Goal: Task Accomplishment & Management: Use online tool/utility

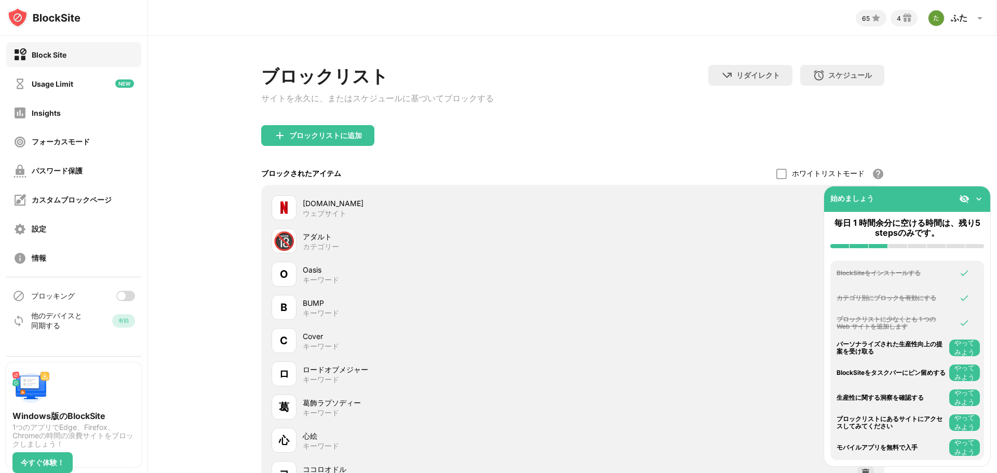
click at [124, 301] on div at bounding box center [125, 296] width 19 height 10
click at [959, 272] on img at bounding box center [964, 273] width 10 height 10
click at [980, 196] on img at bounding box center [978, 199] width 10 height 10
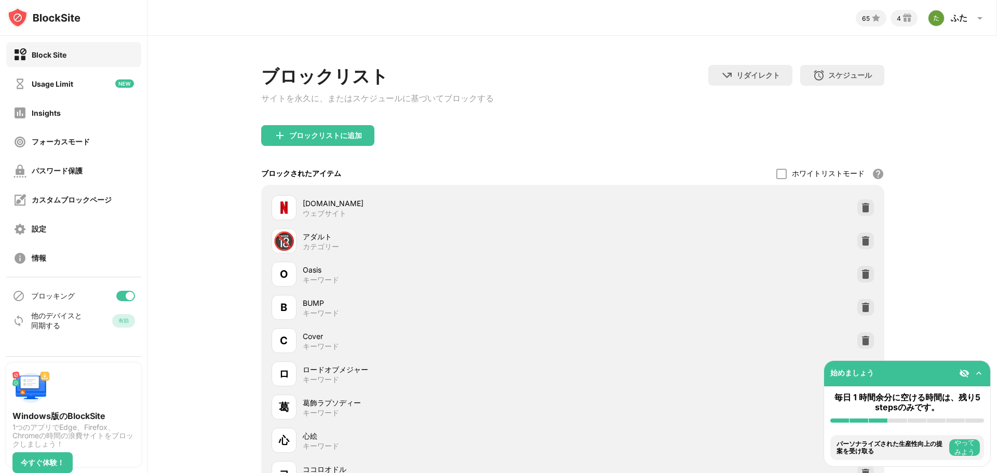
click at [971, 371] on div at bounding box center [971, 373] width 25 height 10
click at [964, 373] on img at bounding box center [964, 373] width 10 height 10
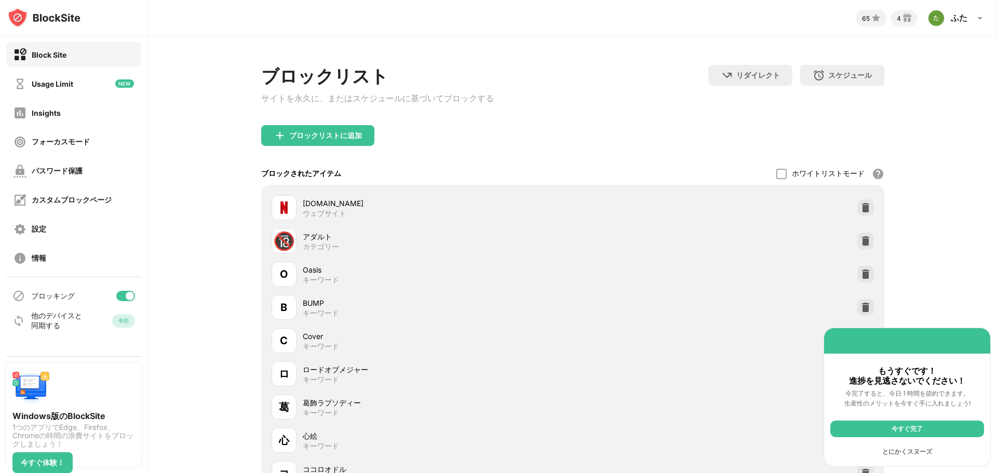
click at [918, 429] on div "今すぐ完了" at bounding box center [907, 428] width 154 height 17
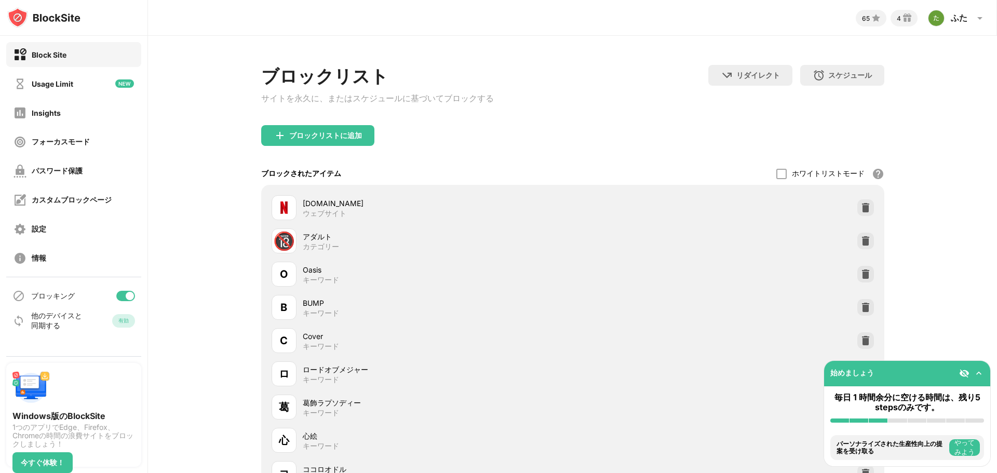
click at [965, 372] on img at bounding box center [964, 373] width 10 height 10
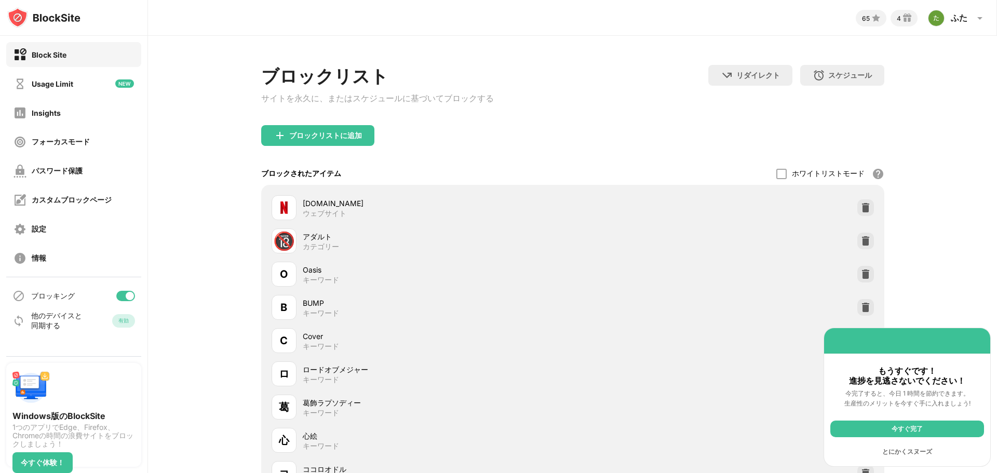
click at [894, 460] on div "今すぐ完了 とにかくスヌーズ" at bounding box center [907, 440] width 166 height 52
click at [893, 451] on div "とにかくスヌーズ" at bounding box center [907, 451] width 154 height 17
